Goal: Transaction & Acquisition: Book appointment/travel/reservation

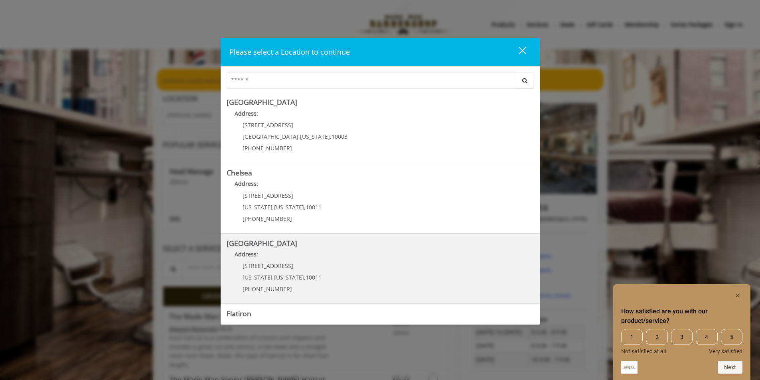
click at [366, 275] on Street "[GEOGRAPHIC_DATA] Address: [STREET_ADDRESS][US_STATE][US_STATE] (646) 850-0041" at bounding box center [380, 269] width 307 height 58
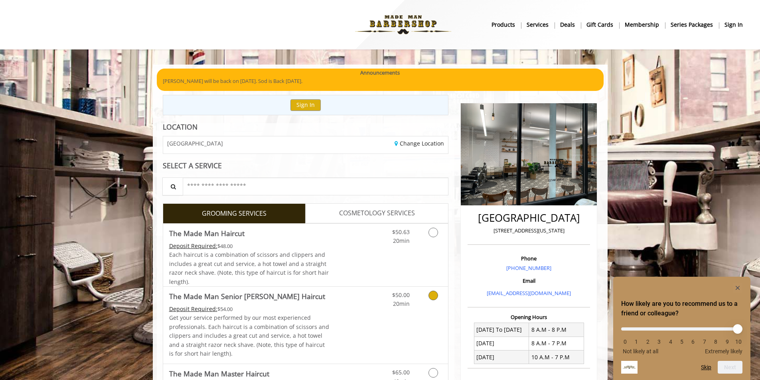
click at [436, 296] on icon "Grooming services" at bounding box center [433, 296] width 10 height 10
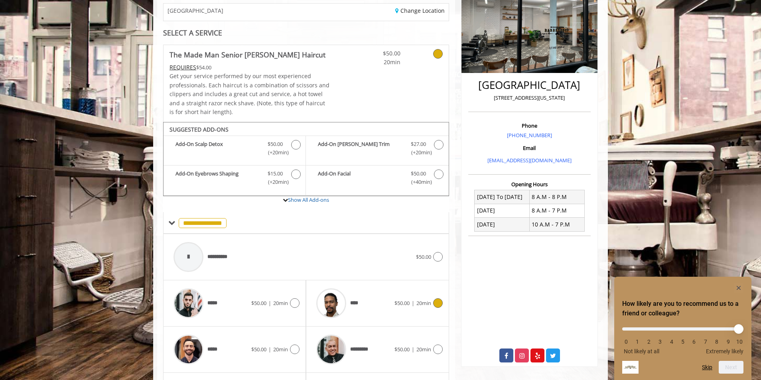
scroll to position [200, 0]
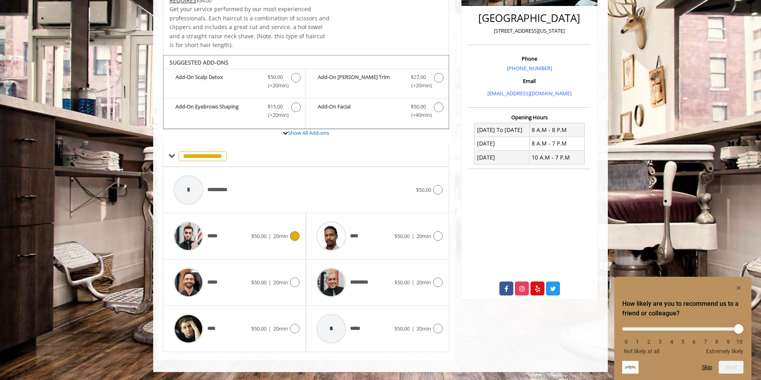
click at [294, 239] on icon at bounding box center [295, 236] width 10 height 10
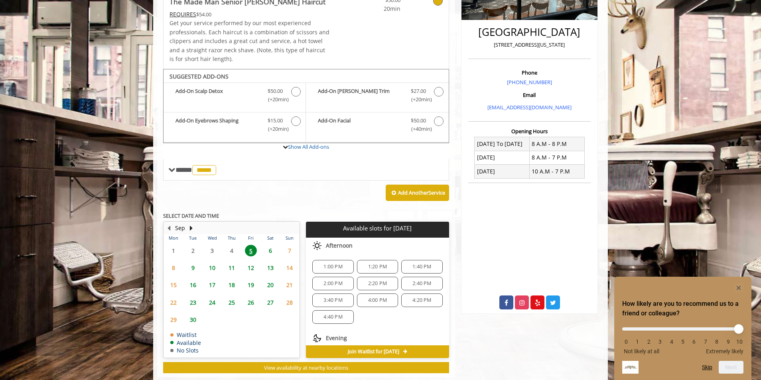
scroll to position [203, 0]
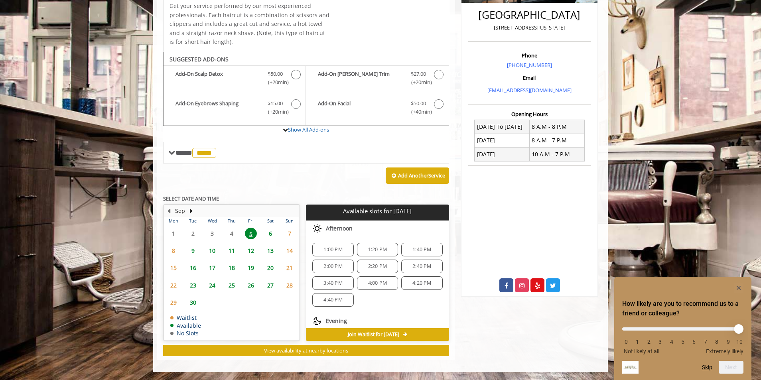
click at [270, 231] on span "6" at bounding box center [271, 234] width 12 height 12
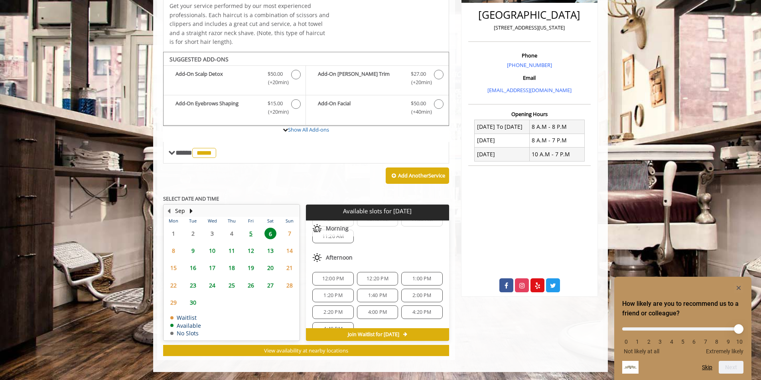
scroll to position [42, 0]
click at [250, 233] on span "5" at bounding box center [251, 234] width 12 height 12
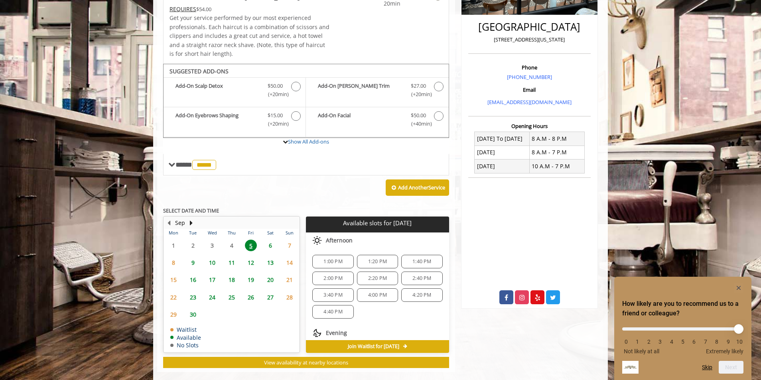
scroll to position [203, 0]
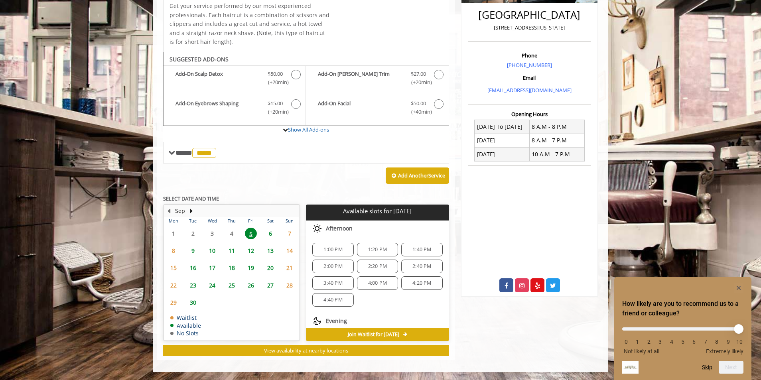
click at [324, 297] on span "4:40 PM" at bounding box center [333, 300] width 19 height 6
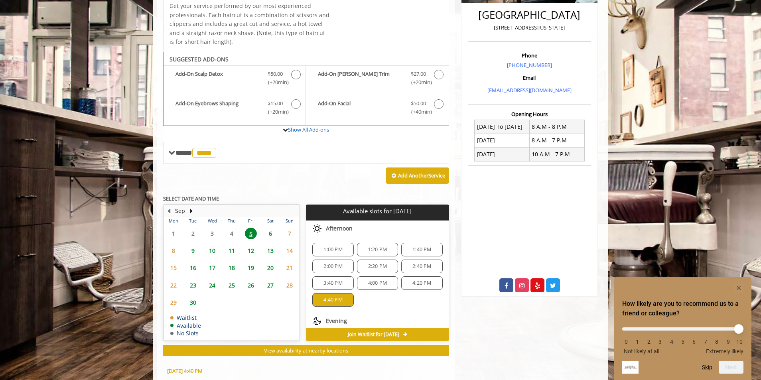
scroll to position [347, 0]
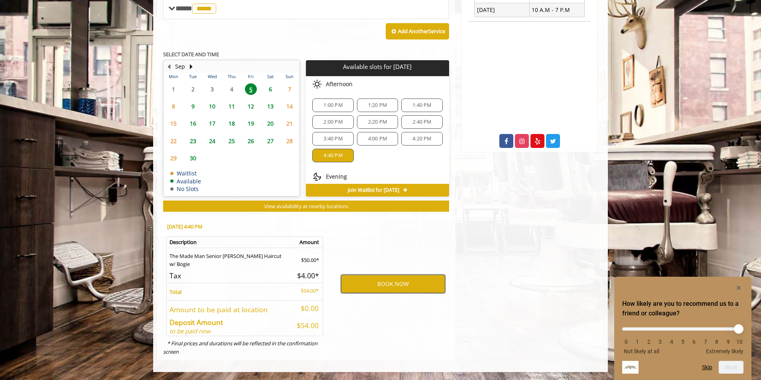
click at [368, 290] on button "BOOK NOW" at bounding box center [393, 284] width 104 height 18
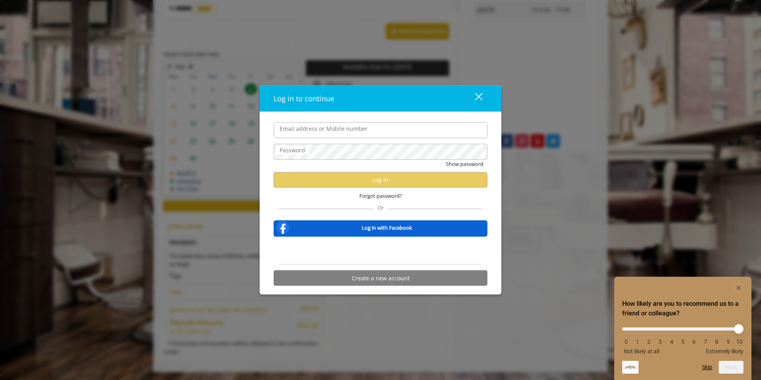
type input "**********"
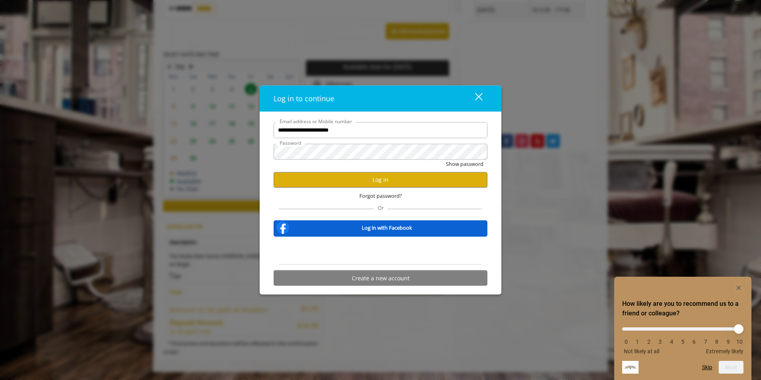
scroll to position [0, 0]
click at [374, 181] on button "Log in" at bounding box center [381, 180] width 214 height 16
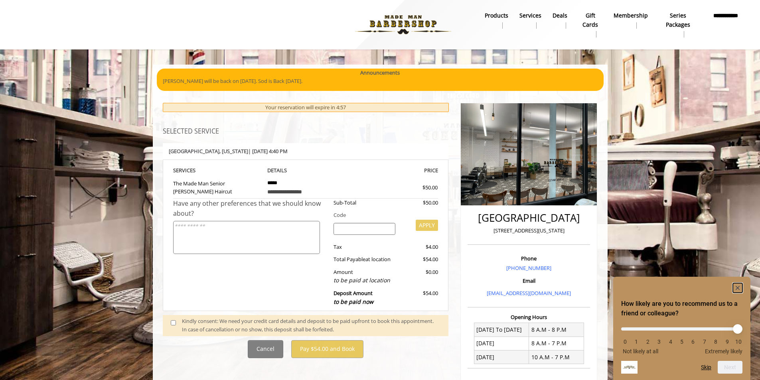
click at [740, 287] on rect "Hide survey" at bounding box center [738, 288] width 10 height 10
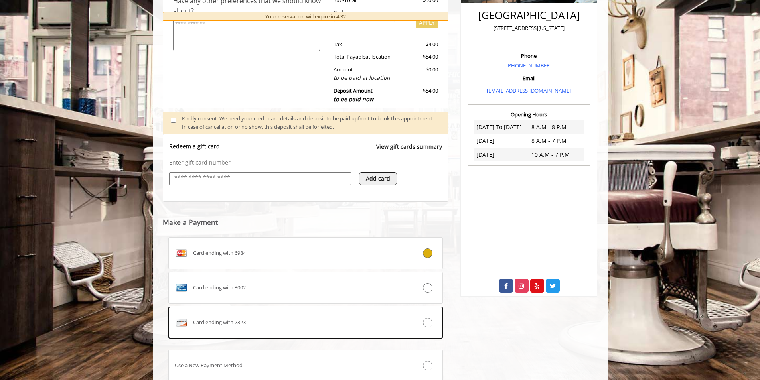
scroll to position [204, 0]
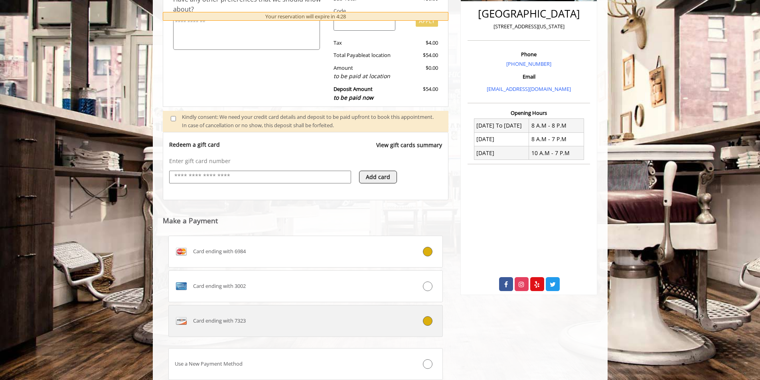
click at [428, 324] on icon at bounding box center [428, 321] width 10 height 10
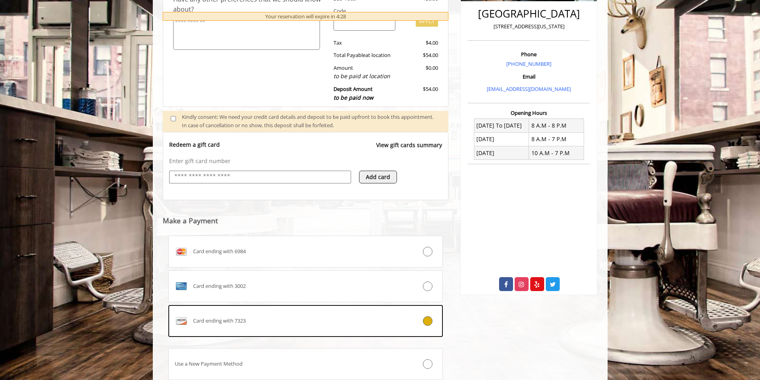
scroll to position [245, 0]
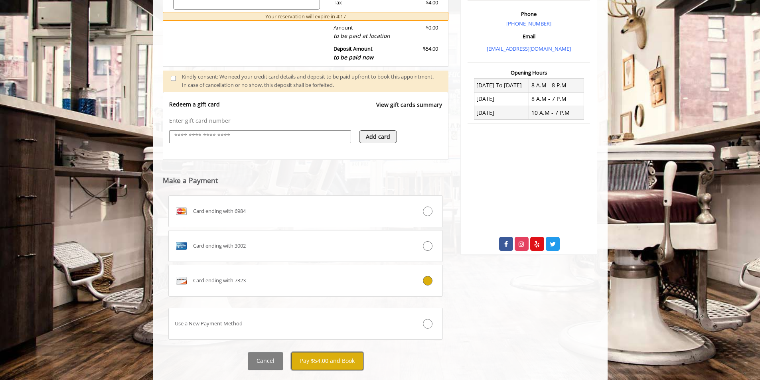
click at [338, 358] on button "Pay $54.00 and Book" at bounding box center [327, 361] width 72 height 18
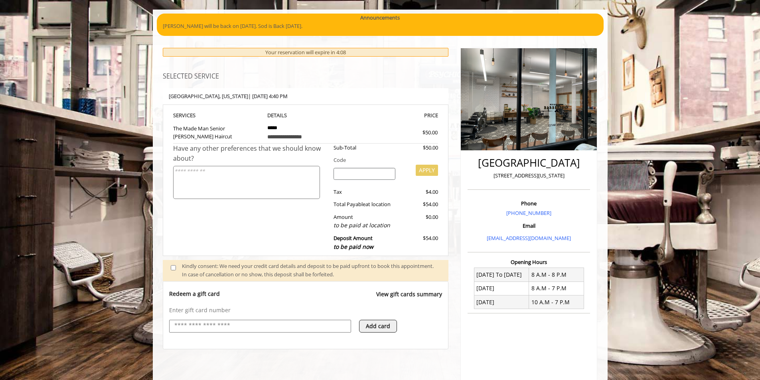
scroll to position [54, 0]
